Goal: Communication & Community: Answer question/provide support

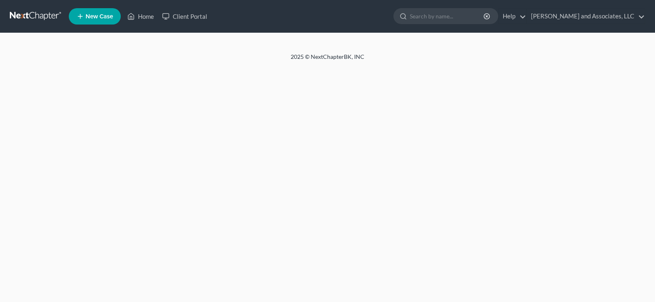
select select "1"
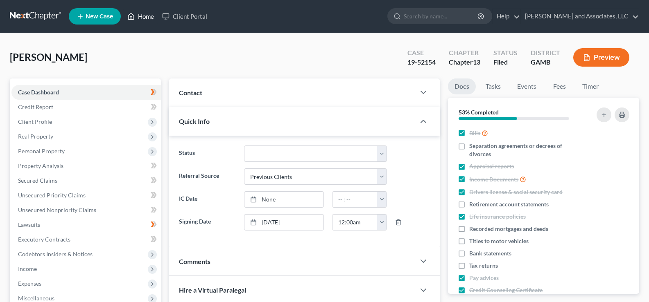
click at [148, 16] on link "Home" at bounding box center [140, 16] width 35 height 15
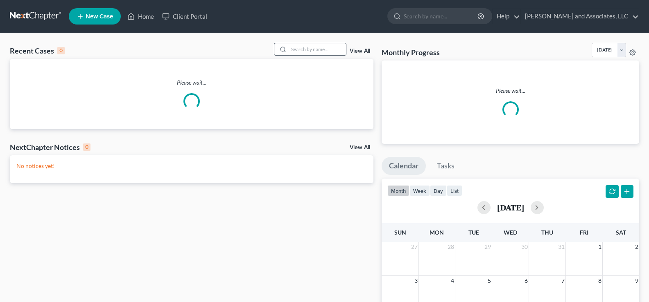
click at [324, 49] on input "search" at bounding box center [317, 49] width 57 height 12
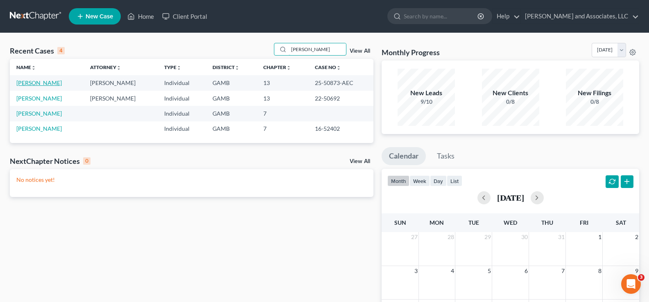
type input "[PERSON_NAME]"
click at [55, 81] on link "[PERSON_NAME]" at bounding box center [38, 82] width 45 height 7
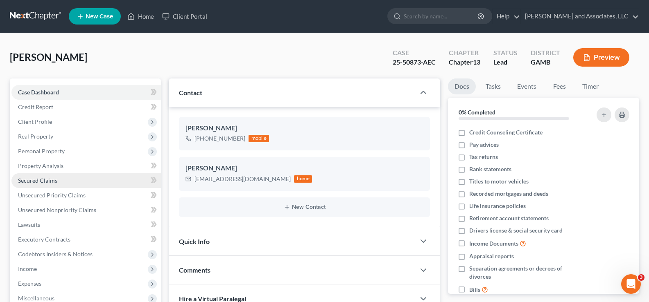
click at [44, 183] on span "Secured Claims" at bounding box center [37, 180] width 39 height 7
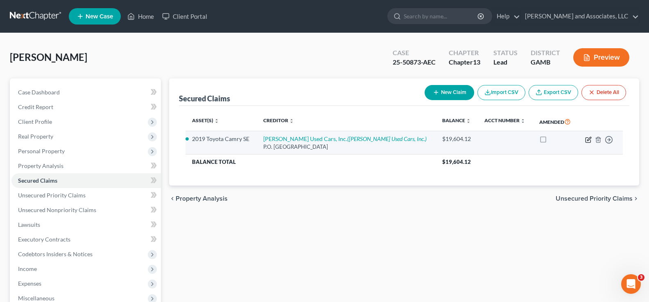
click at [586, 141] on icon "button" at bounding box center [587, 140] width 5 height 5
select select "10"
select select "0"
select select "1"
select select "0"
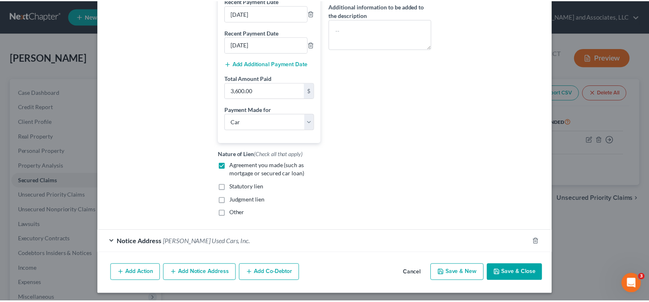
scroll to position [215, 0]
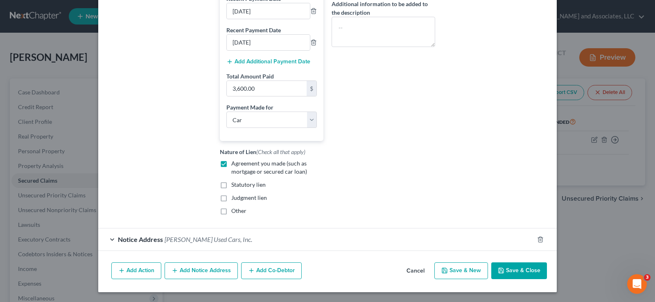
click at [516, 275] on button "Save & Close" at bounding box center [519, 271] width 56 height 17
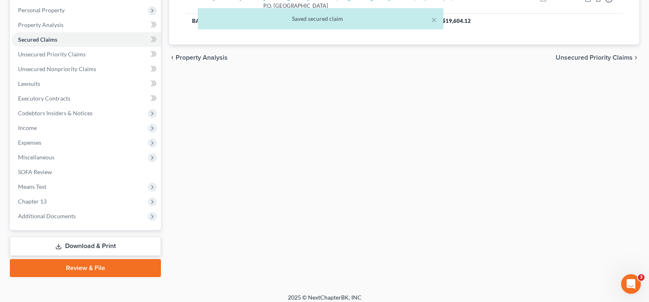
scroll to position [147, 0]
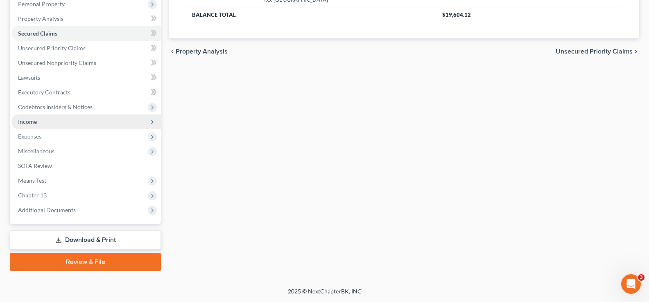
click at [25, 124] on span "Income" at bounding box center [27, 121] width 19 height 7
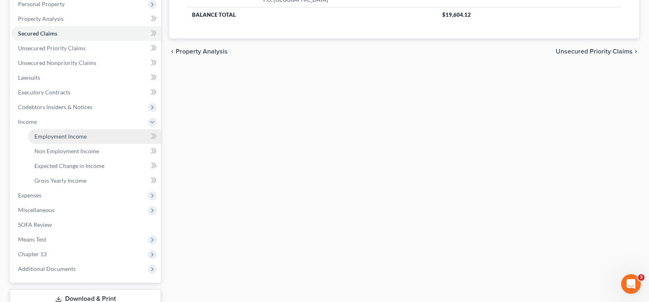
click at [59, 137] on span "Employment Income" at bounding box center [60, 136] width 52 height 7
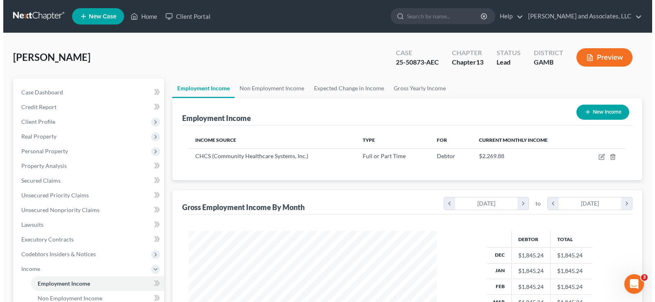
scroll to position [147, 264]
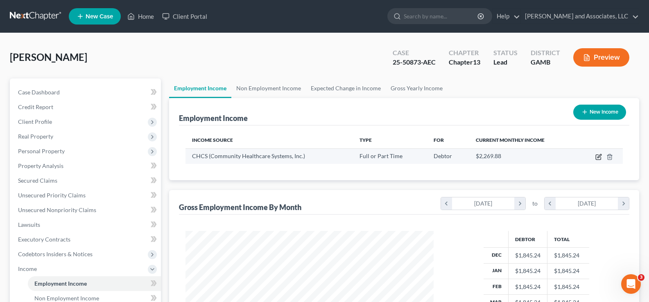
click at [596, 156] on icon "button" at bounding box center [598, 157] width 7 height 7
select select "0"
select select "10"
select select "0"
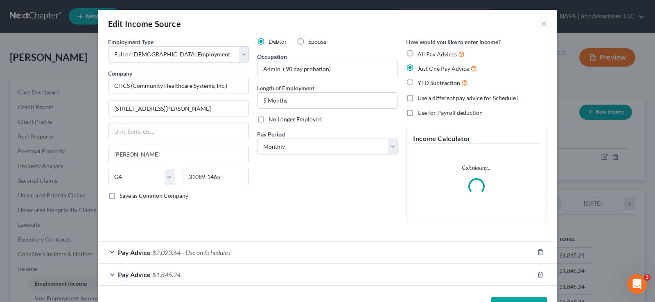
scroll to position [147, 267]
click at [204, 252] on span "- Use on Schedule I" at bounding box center [206, 253] width 49 height 8
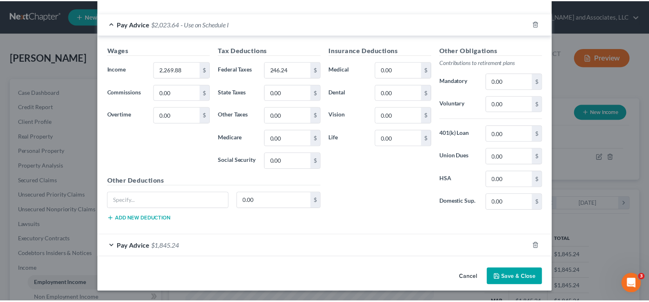
scroll to position [221, 0]
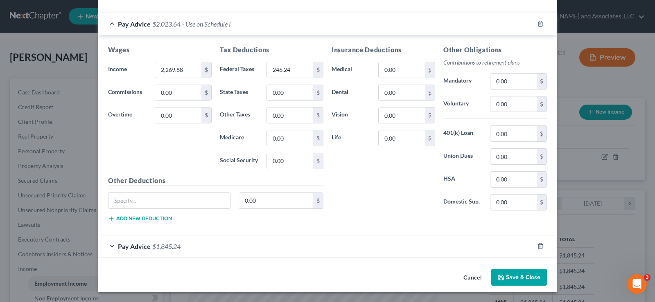
click at [525, 278] on button "Save & Close" at bounding box center [519, 277] width 56 height 17
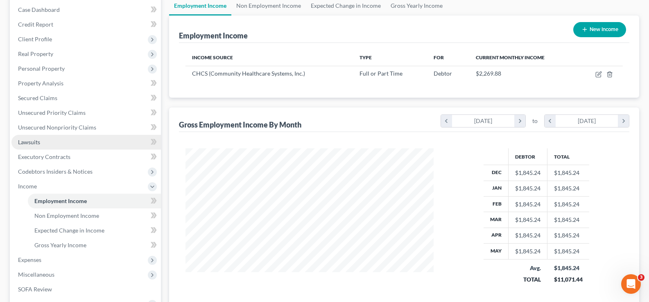
scroll to position [82, 0]
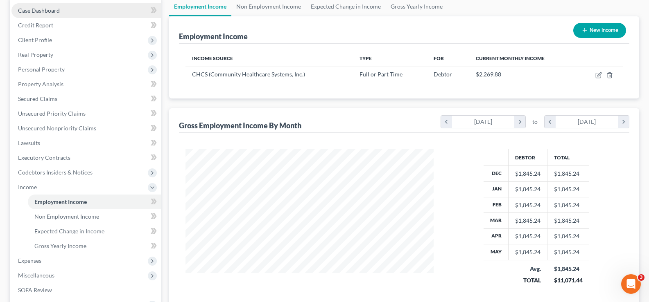
click at [38, 12] on span "Case Dashboard" at bounding box center [39, 10] width 42 height 7
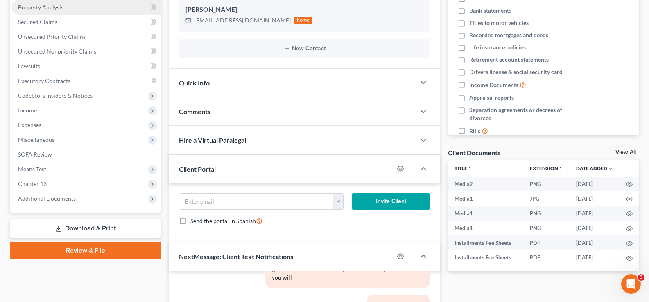
scroll to position [164, 0]
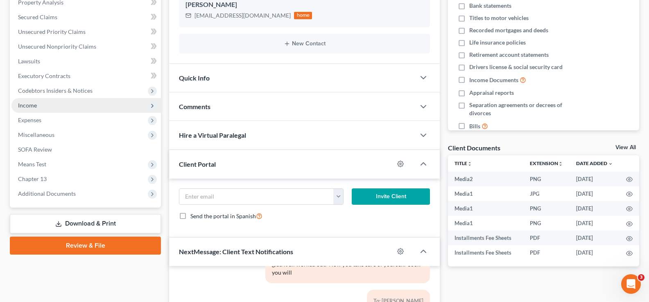
click at [32, 108] on span "Income" at bounding box center [27, 105] width 19 height 7
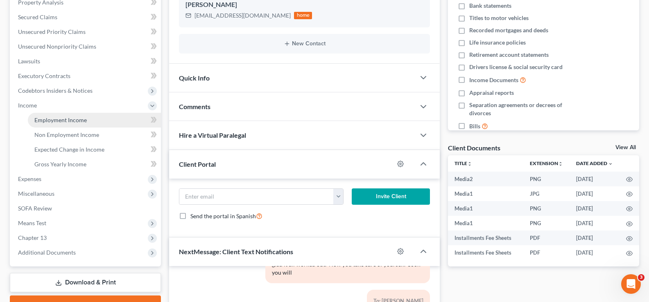
click at [54, 122] on span "Employment Income" at bounding box center [60, 120] width 52 height 7
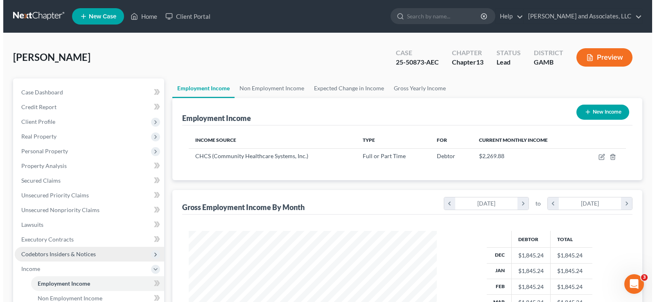
scroll to position [147, 264]
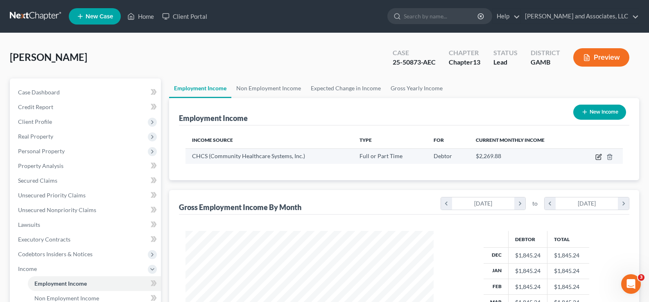
click at [599, 156] on icon "button" at bounding box center [599, 156] width 4 height 4
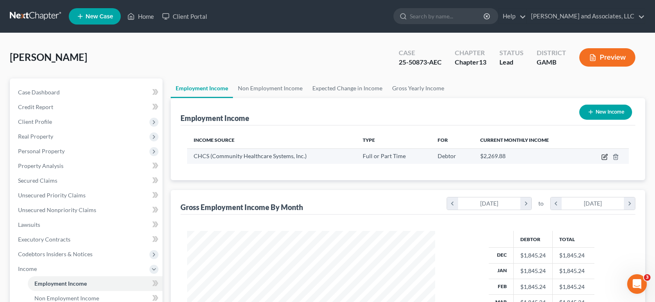
select select "0"
select select "10"
select select "0"
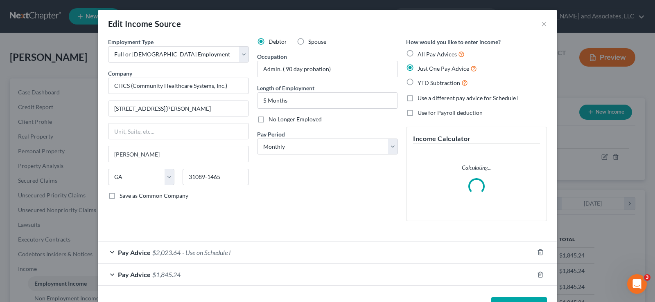
scroll to position [147, 267]
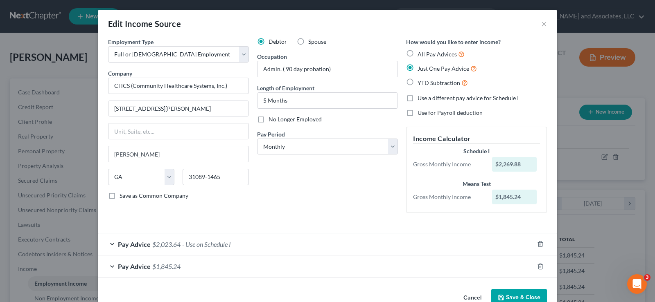
click at [196, 244] on span "- Use on Schedule I" at bounding box center [206, 245] width 49 height 8
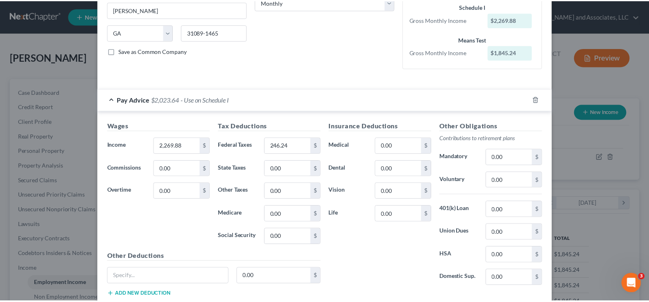
scroll to position [221, 0]
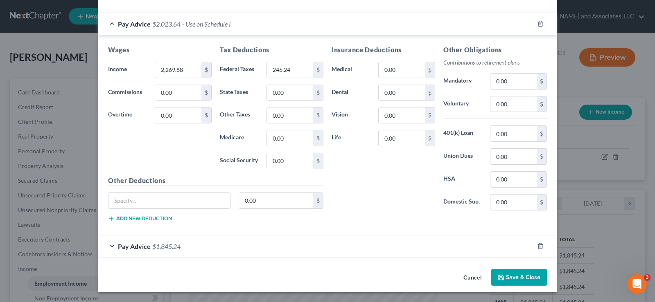
click at [519, 273] on button "Save & Close" at bounding box center [519, 277] width 56 height 17
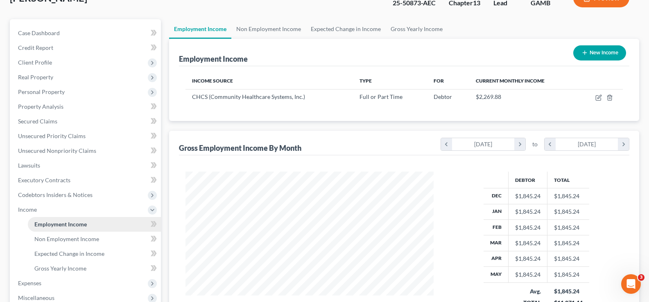
scroll to position [82, 0]
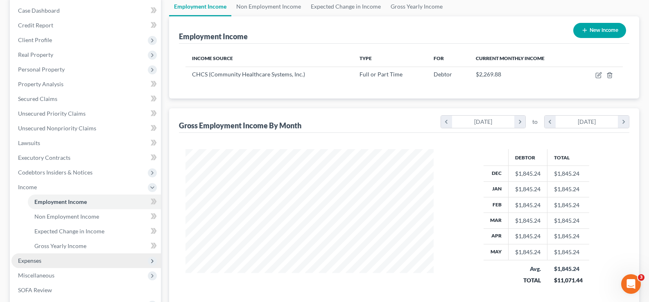
click at [31, 259] on span "Expenses" at bounding box center [29, 260] width 23 height 7
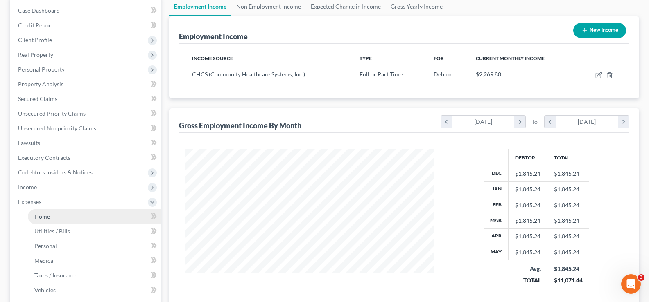
click at [46, 217] on span "Home" at bounding box center [42, 216] width 16 height 7
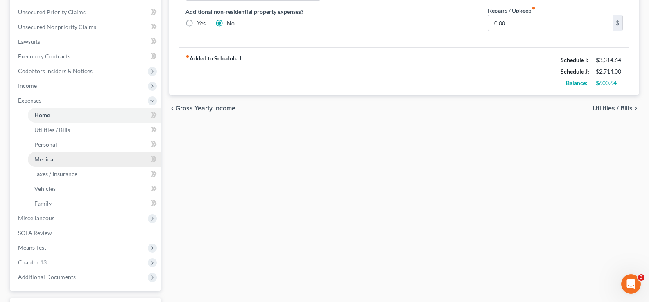
scroll to position [205, 0]
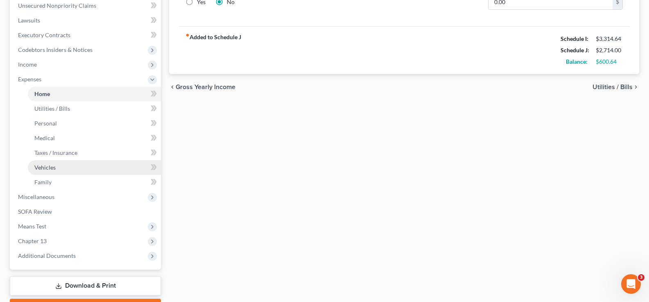
click at [47, 167] on span "Vehicles" at bounding box center [44, 167] width 21 height 7
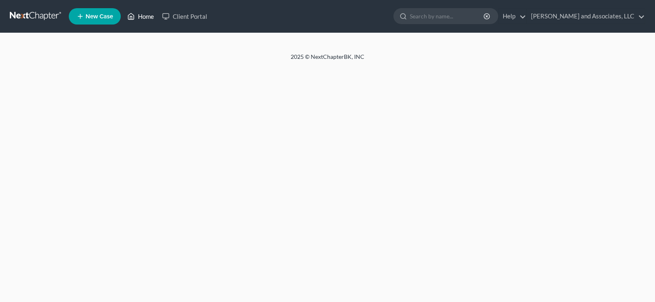
select select "1"
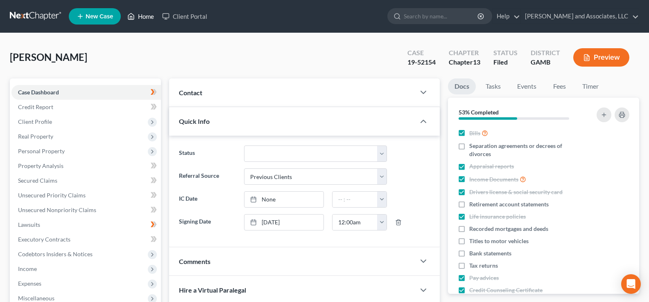
click at [149, 14] on link "Home" at bounding box center [140, 16] width 35 height 15
click at [151, 16] on link "Home" at bounding box center [140, 16] width 35 height 15
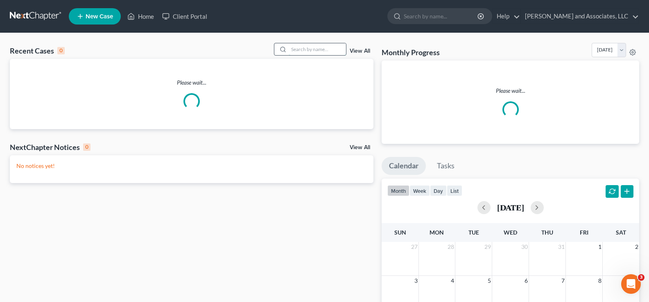
click at [302, 50] on input "search" at bounding box center [317, 49] width 57 height 12
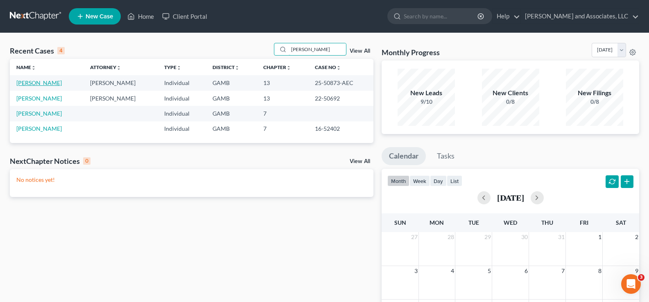
type input "[PERSON_NAME]"
click at [29, 84] on link "[PERSON_NAME]" at bounding box center [38, 82] width 45 height 7
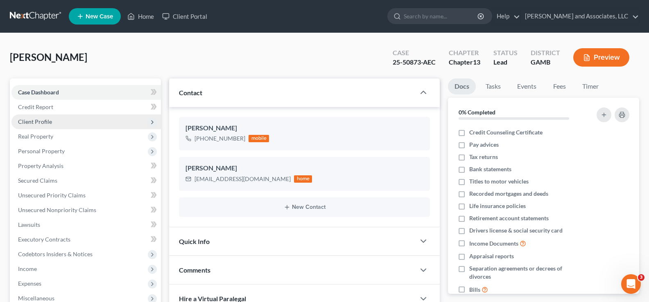
click at [25, 118] on span "Client Profile" at bounding box center [35, 121] width 34 height 7
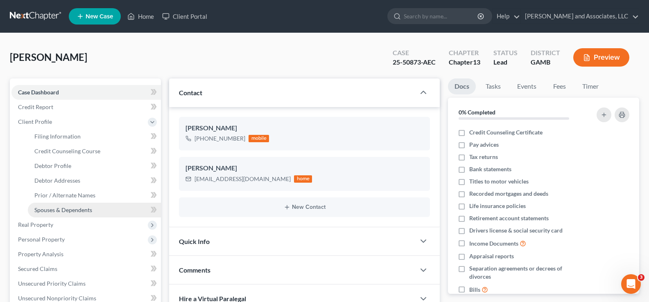
click at [71, 212] on span "Spouses & Dependents" at bounding box center [63, 210] width 58 height 7
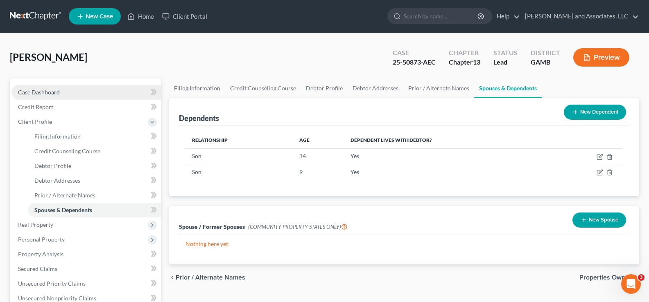
click at [53, 96] on link "Case Dashboard" at bounding box center [85, 92] width 149 height 15
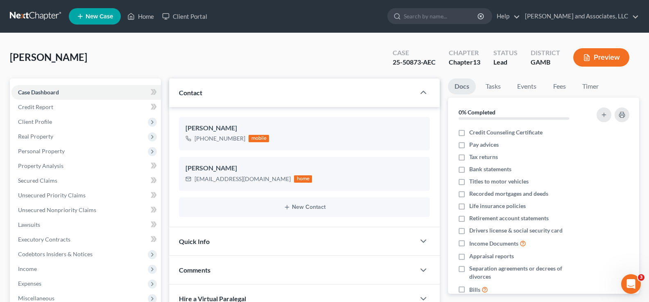
scroll to position [3299, 0]
click at [151, 17] on link "Home" at bounding box center [140, 16] width 35 height 15
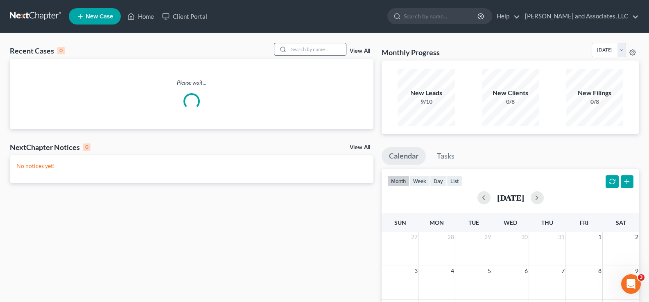
click at [314, 50] on input "search" at bounding box center [317, 49] width 57 height 12
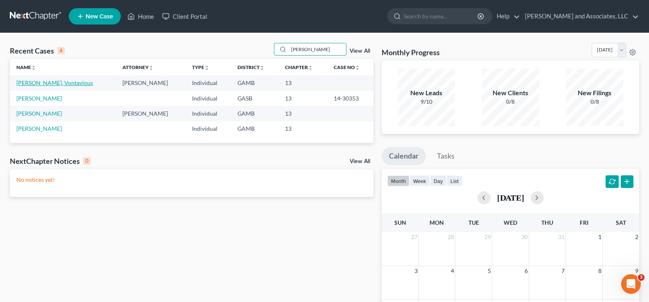
type input "[PERSON_NAME]"
click at [56, 81] on link "[PERSON_NAME], Vontavious" at bounding box center [54, 82] width 77 height 7
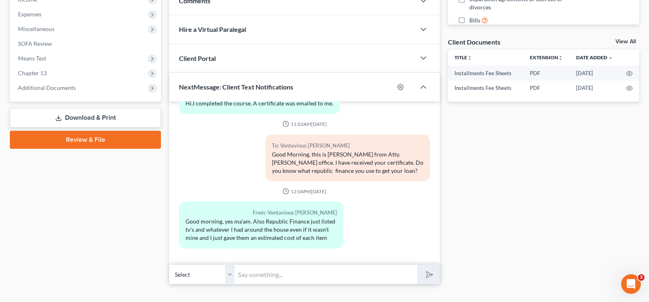
scroll to position [283, 0]
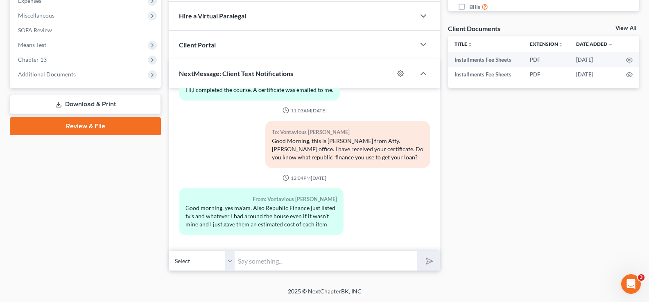
click at [259, 259] on input "text" at bounding box center [325, 261] width 183 height 20
click at [251, 264] on input "what republic finance did you use?" at bounding box center [325, 261] width 183 height 20
click at [365, 265] on input "which republic finance did you use?" at bounding box center [325, 261] width 183 height 20
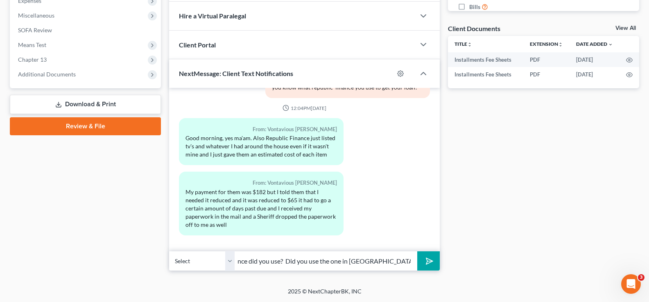
scroll to position [0, 57]
click at [351, 262] on input "which republic finance did you use? Did you use the one in [GEOGRAPHIC_DATA] or…" at bounding box center [325, 261] width 183 height 20
type input "which republic finance did you use? Did you use the one in [GEOGRAPHIC_DATA] or…"
click at [428, 263] on icon "submit" at bounding box center [427, 261] width 11 height 11
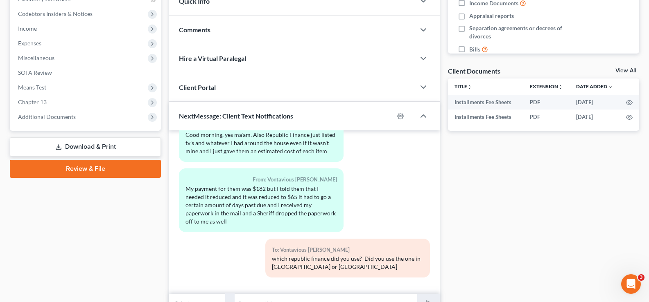
scroll to position [283, 0]
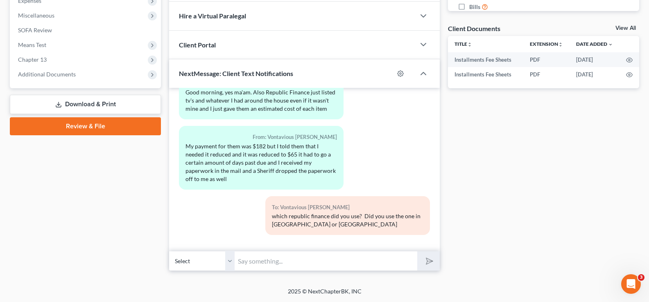
click at [271, 262] on input "text" at bounding box center [325, 261] width 183 height 20
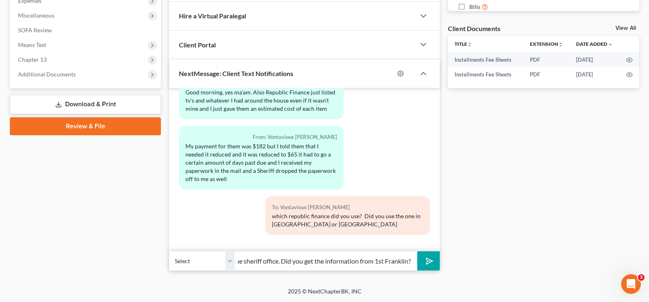
scroll to position [0, 135]
type input "Can you bring that paperwork by office from the sheriff office. Did you get the…"
click at [417, 252] on button "submit" at bounding box center [428, 261] width 23 height 19
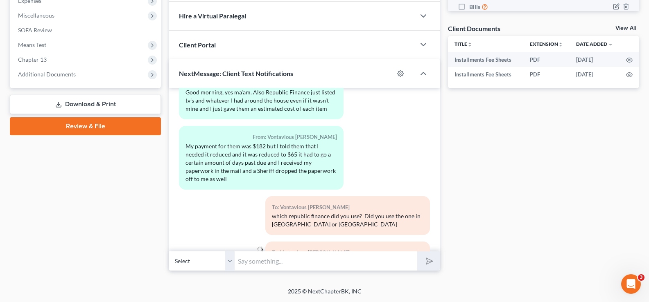
scroll to position [375, 0]
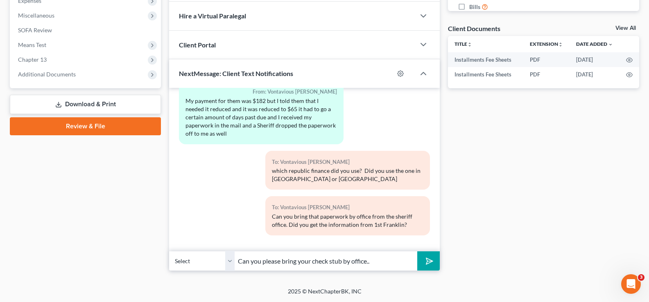
type input "Can you please bring your check stub by office.."
click at [431, 261] on icon "submit" at bounding box center [427, 261] width 11 height 11
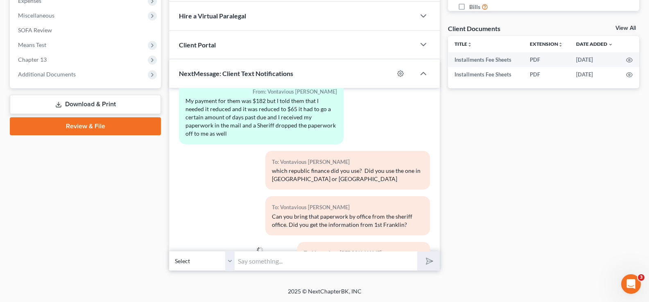
scroll to position [413, 0]
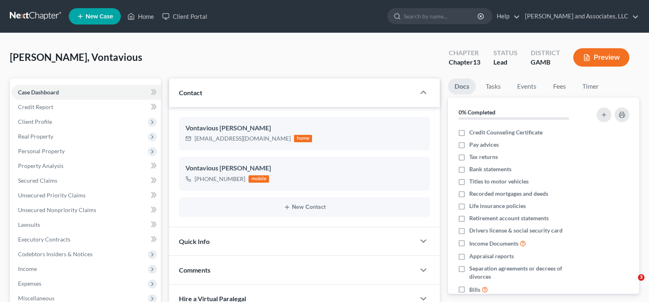
select select "0"
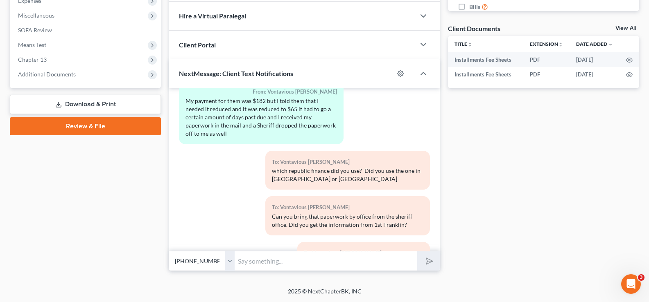
scroll to position [413, 0]
